Goal: Task Accomplishment & Management: Complete application form

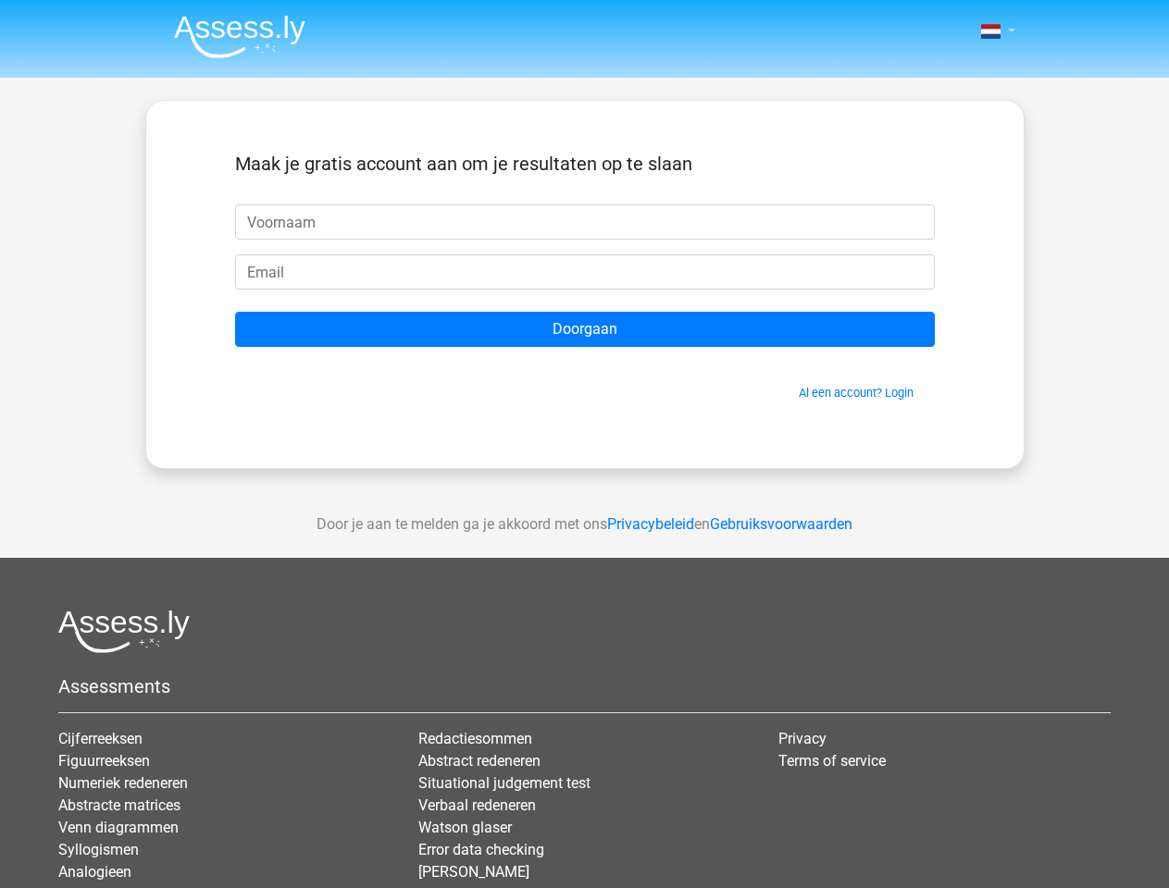
click at [992, 31] on span at bounding box center [990, 31] width 19 height 15
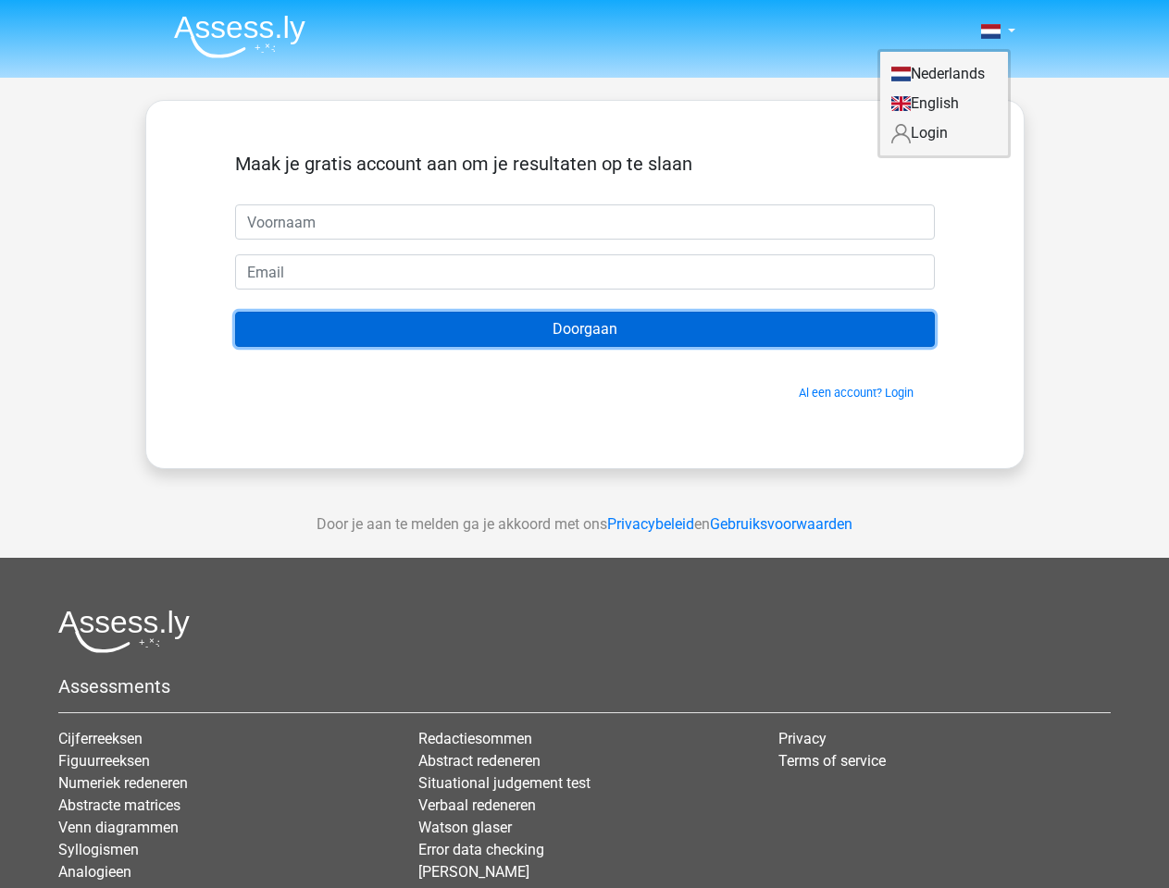
click at [585, 329] on input "Doorgaan" at bounding box center [585, 329] width 700 height 35
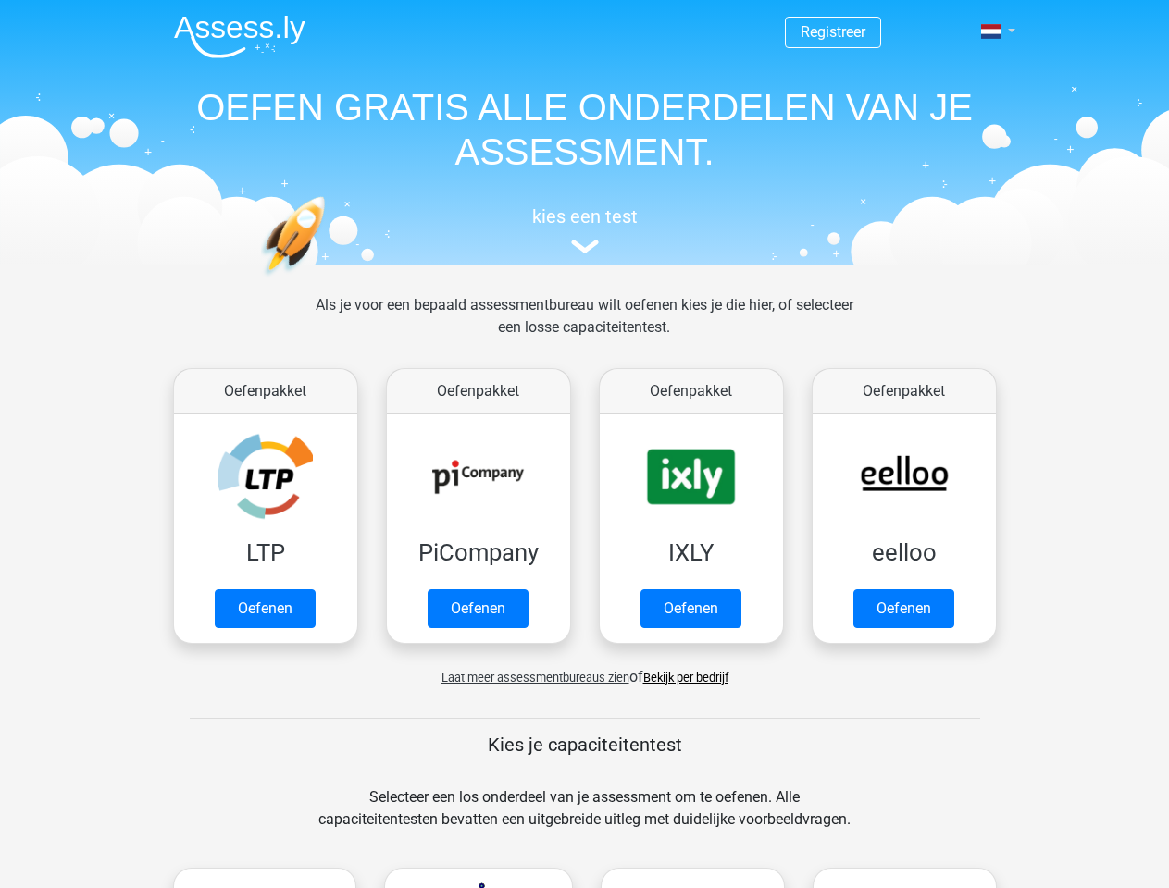
click at [992, 31] on span at bounding box center [990, 31] width 19 height 15
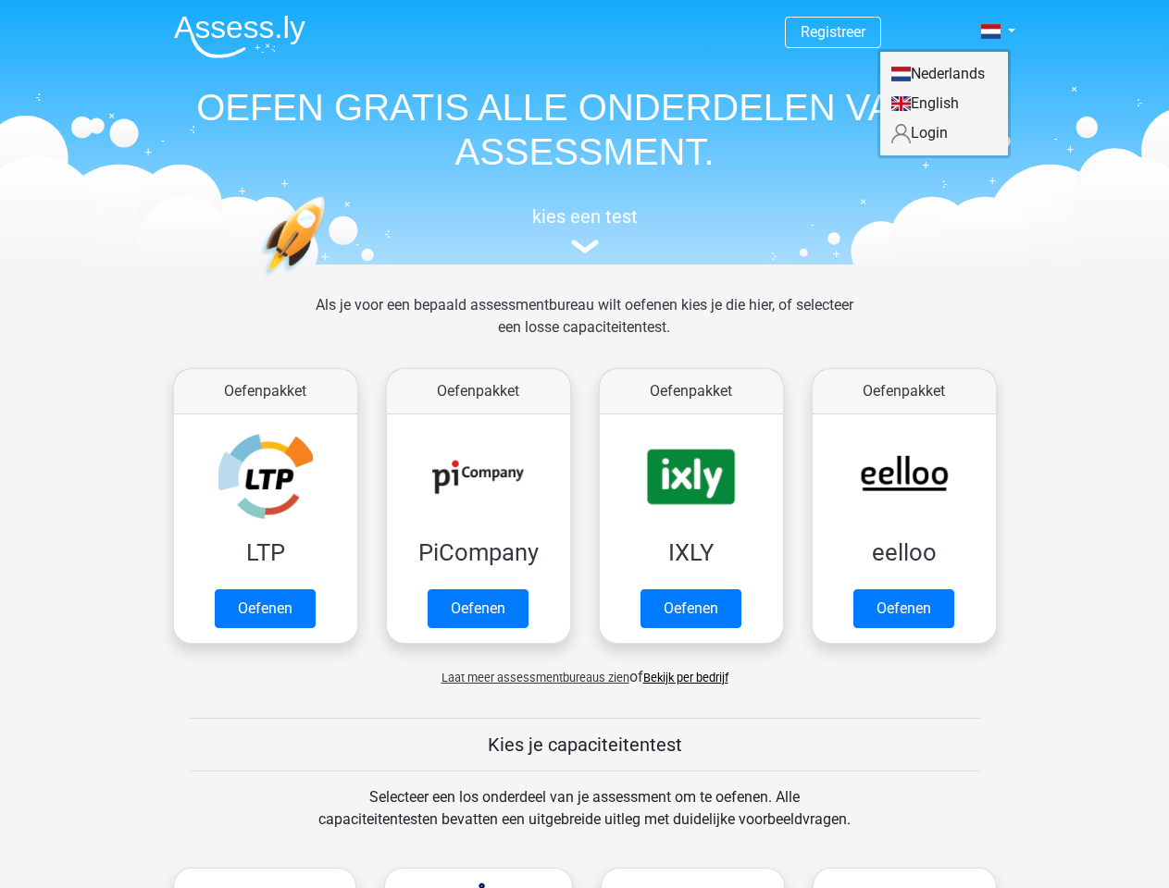
click at [530, 677] on span "Laat meer assessmentbureaus zien" at bounding box center [535, 678] width 188 height 14
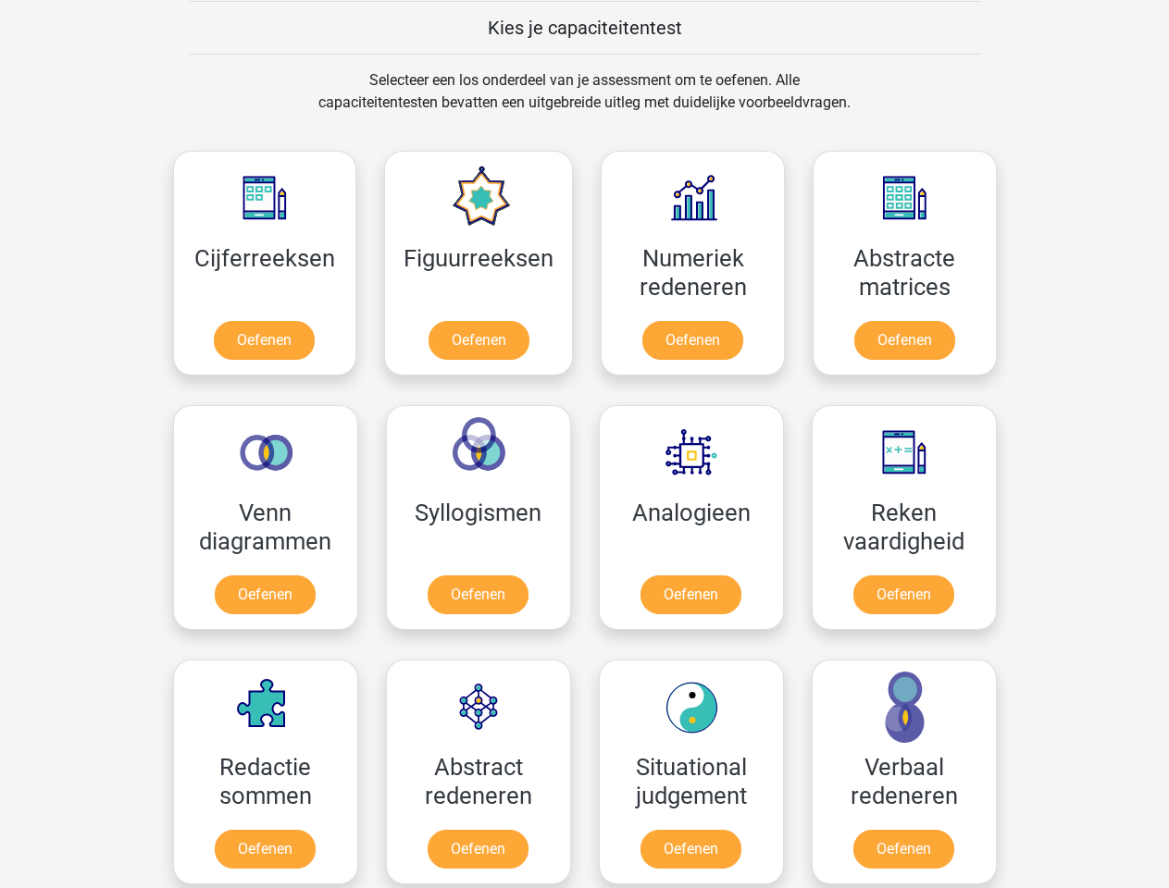
scroll to position [717, 0]
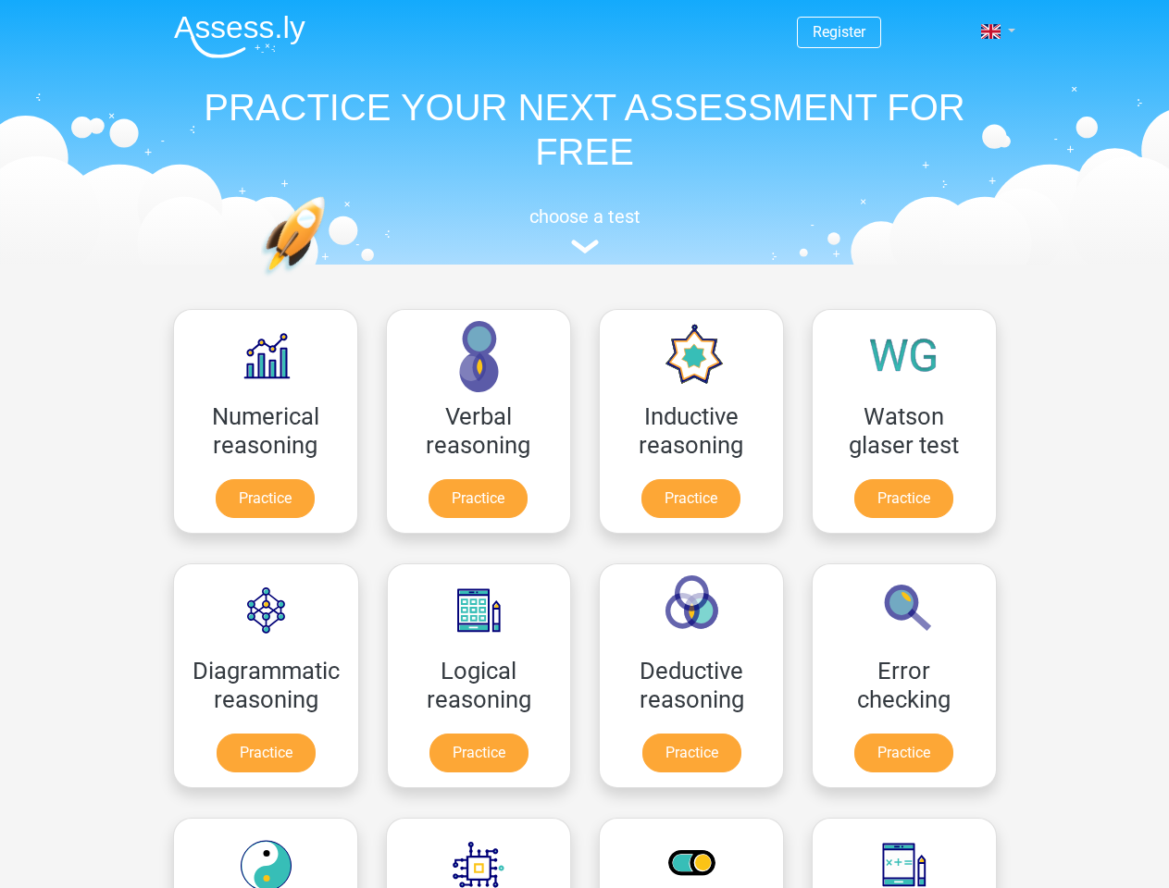
click at [992, 31] on span at bounding box center [990, 31] width 19 height 15
